Goal: Task Accomplishment & Management: Manage account settings

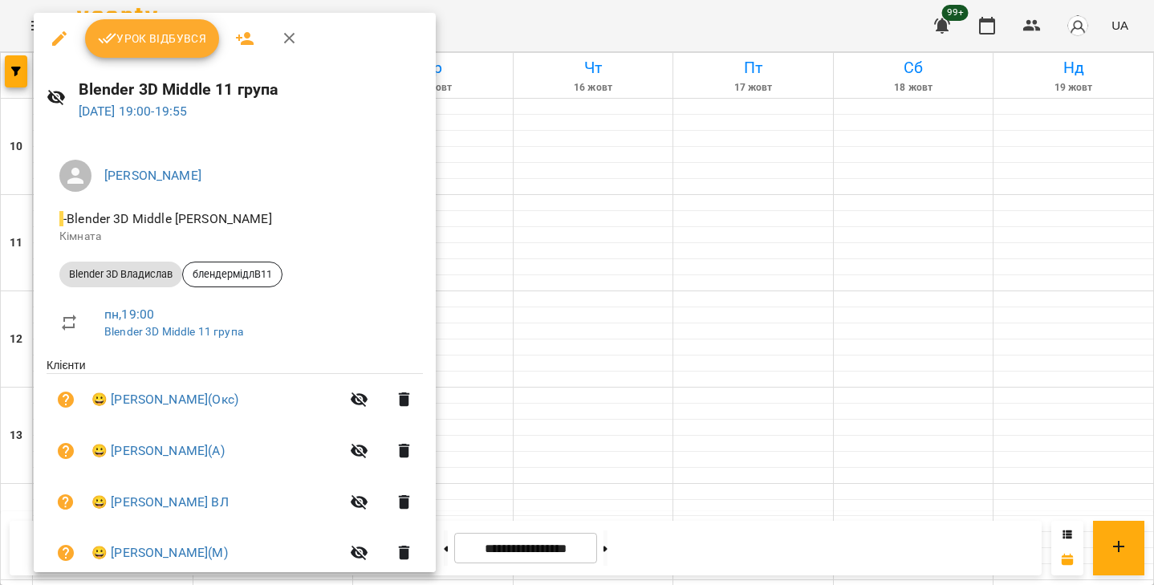
scroll to position [267, 0]
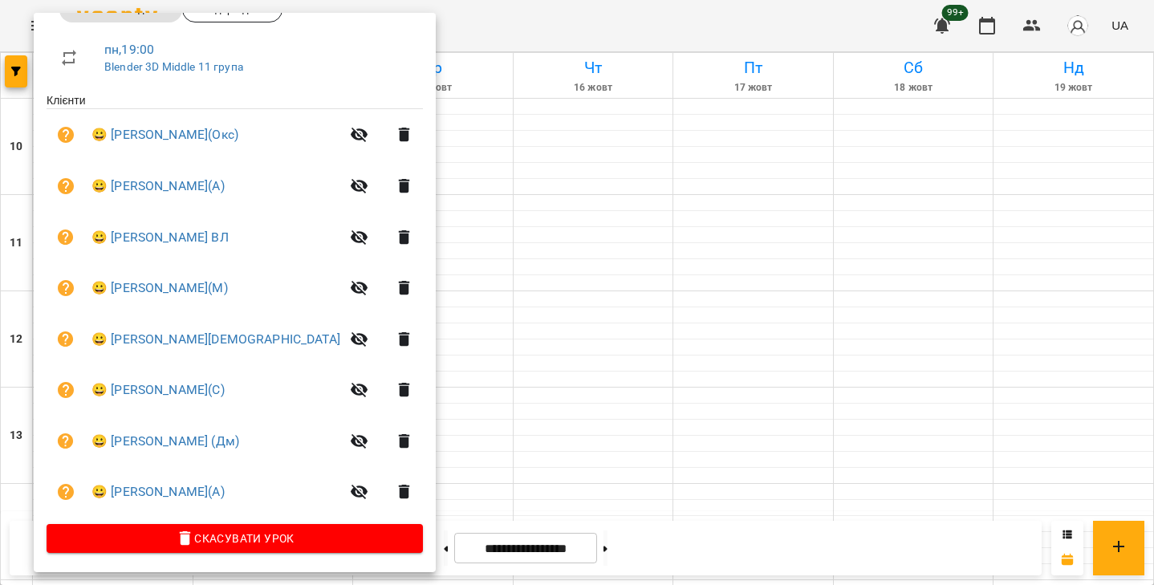
click at [619, 137] on div at bounding box center [577, 292] width 1154 height 585
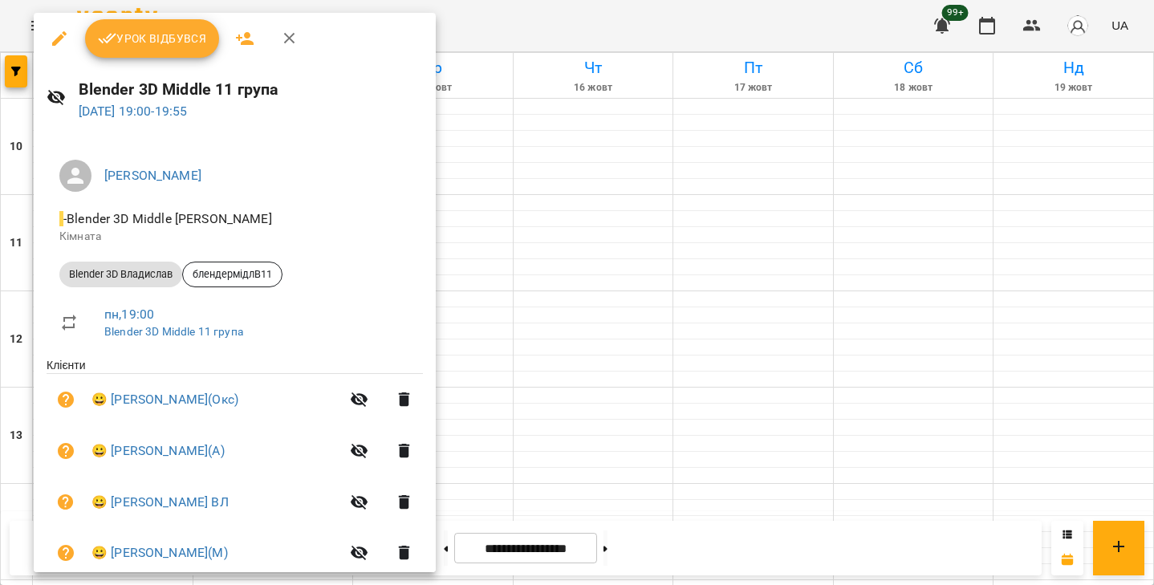
click at [625, 152] on div at bounding box center [577, 292] width 1154 height 585
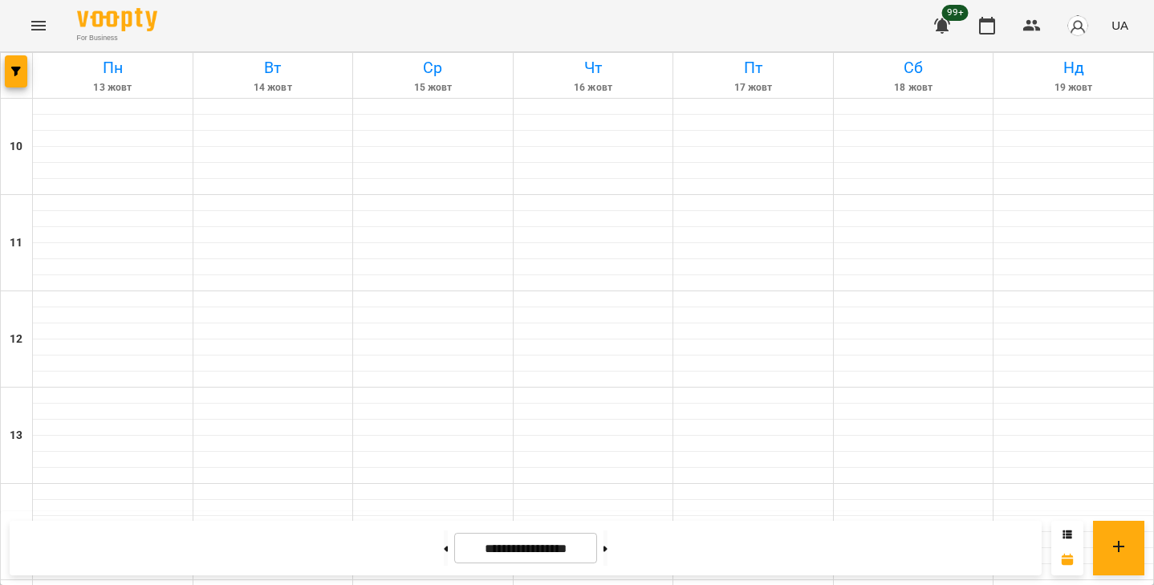
scroll to position [677, 0]
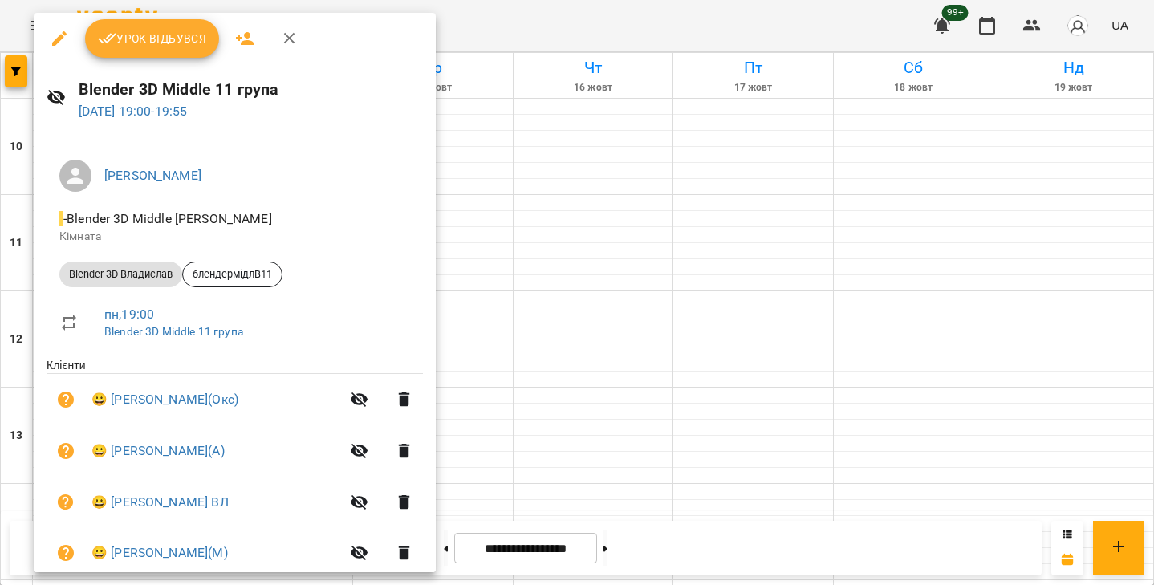
click at [182, 44] on span "Урок відбувся" at bounding box center [152, 38] width 109 height 19
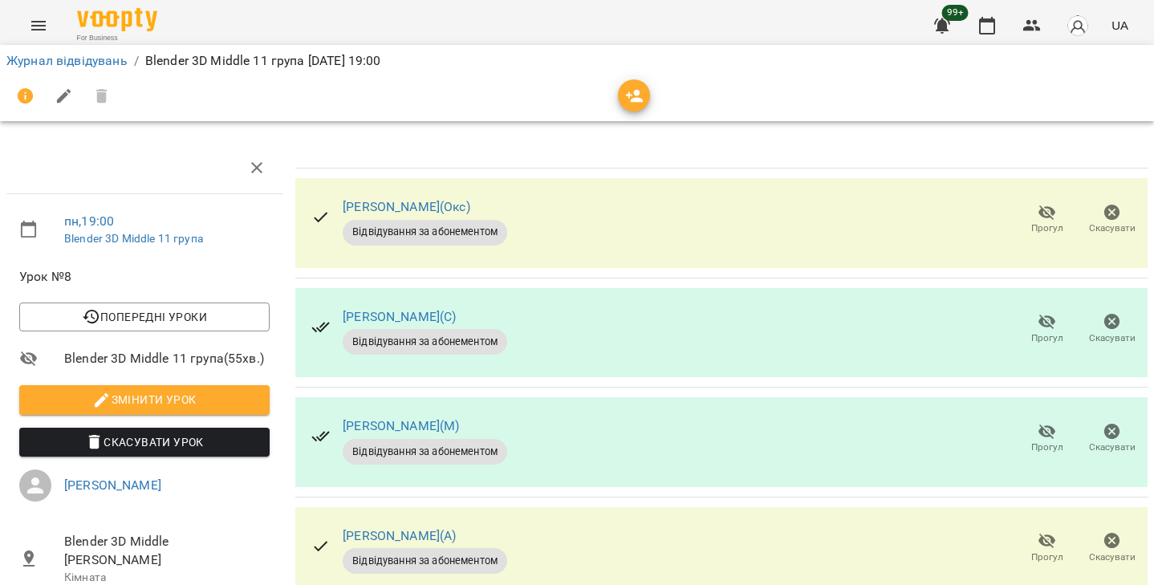
click at [674, 334] on div "[PERSON_NAME](С) Відвідування за абонементом Прогул Скасувати" at bounding box center [721, 333] width 853 height 90
